Goal: Information Seeking & Learning: Learn about a topic

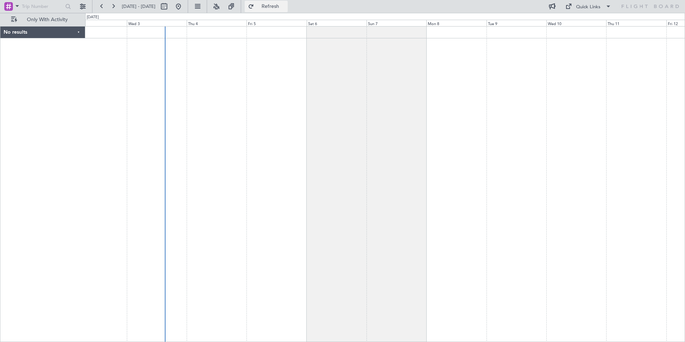
click at [276, 4] on button "Refresh" at bounding box center [266, 6] width 43 height 11
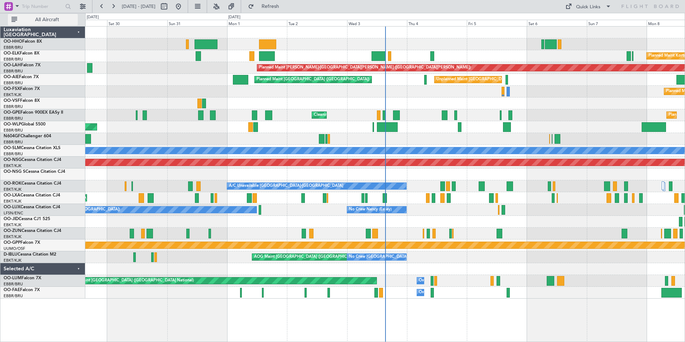
click at [58, 20] on span "All Aircraft" at bounding box center [47, 19] width 57 height 5
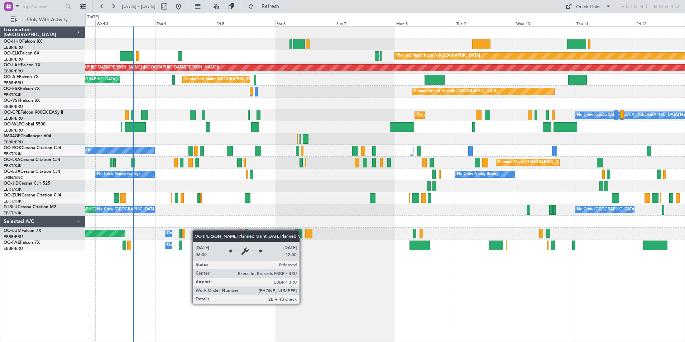
click at [116, 232] on div "Planned Maint Kortrijk-[GEOGRAPHIC_DATA] Planned [GEOGRAPHIC_DATA][PERSON_NAME]…" at bounding box center [385, 139] width 600 height 225
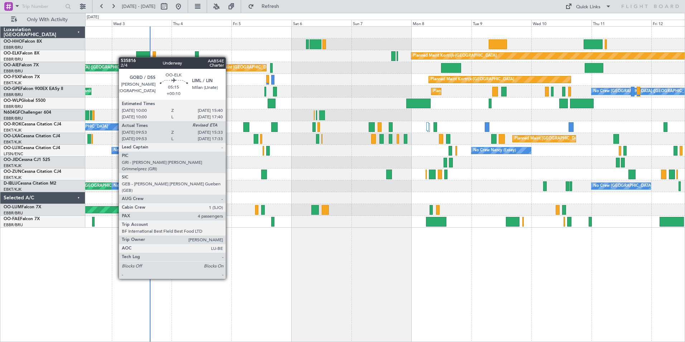
click at [189, 61] on div "Planned Maint Kortrijk-[GEOGRAPHIC_DATA]" at bounding box center [385, 56] width 600 height 12
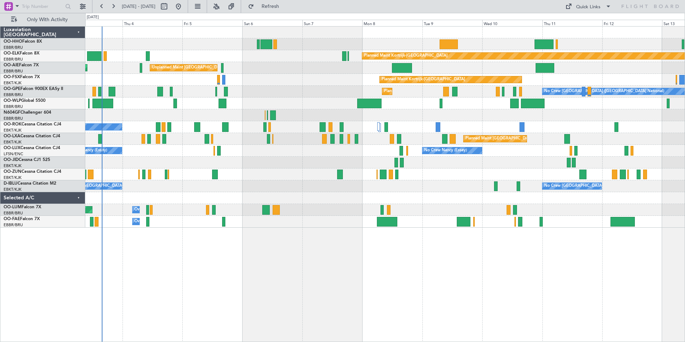
click at [298, 97] on div "No Crew [GEOGRAPHIC_DATA] ([GEOGRAPHIC_DATA] National) Planned Maint [GEOGRAPHI…" at bounding box center [385, 92] width 600 height 12
